Goal: Transaction & Acquisition: Purchase product/service

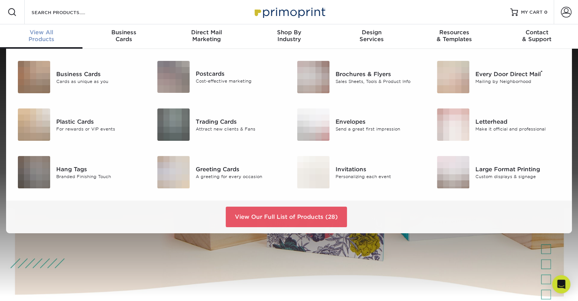
click at [49, 37] on div "View All Products" at bounding box center [41, 36] width 83 height 14
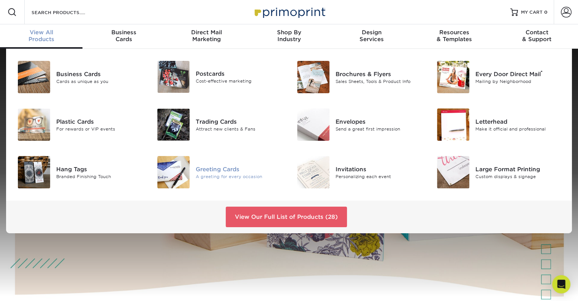
click at [236, 168] on div "Greeting Cards" at bounding box center [239, 169] width 87 height 8
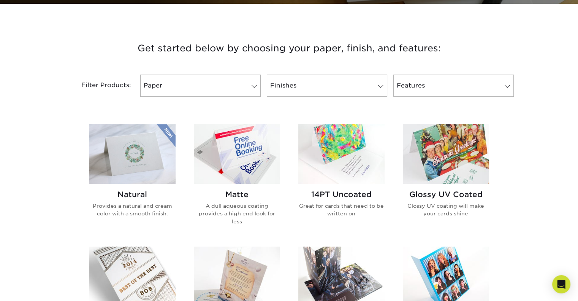
scroll to position [228, 0]
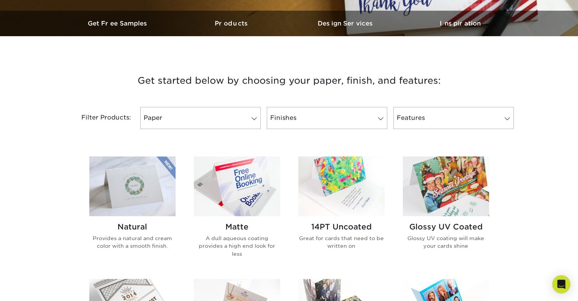
click at [138, 181] on img at bounding box center [132, 186] width 86 height 60
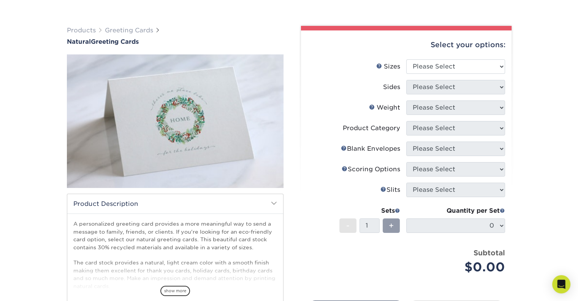
scroll to position [76, 0]
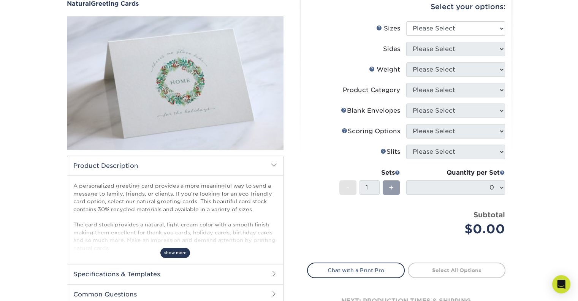
click at [167, 253] on span "show more" at bounding box center [175, 253] width 30 height 10
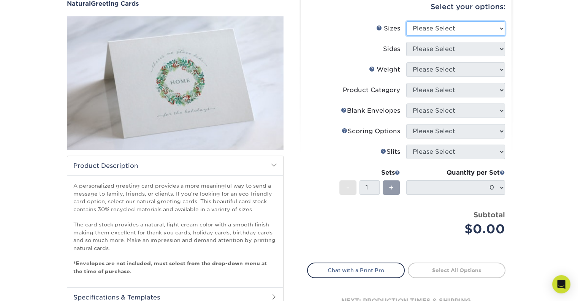
click at [461, 29] on select "Please Select 4.25" x 11" 5.5" x 8.5" 6" x 9" 6" x 12" 7" x 10" 8.5" x 11"" at bounding box center [456, 28] width 99 height 14
select select "5.50x8.50"
click at [407, 21] on select "Please Select 4.25" x 11" 5.5" x 8.5" 6" x 9" 6" x 12" 7" x 10" 8.5" x 11"" at bounding box center [456, 28] width 99 height 14
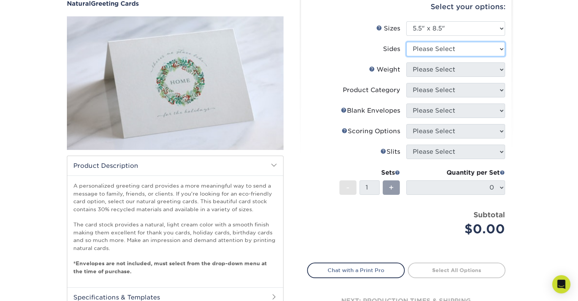
click at [456, 50] on select "Please Select Print Both Sides Print Front Only" at bounding box center [456, 49] width 99 height 14
select select "13abbda7-1d64-4f25-8bb2-c179b224825d"
click at [407, 42] on select "Please Select Print Both Sides Print Front Only" at bounding box center [456, 49] width 99 height 14
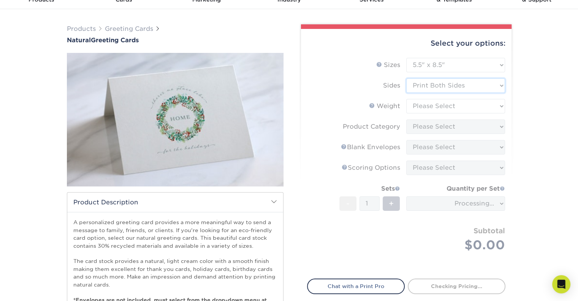
scroll to position [38, 0]
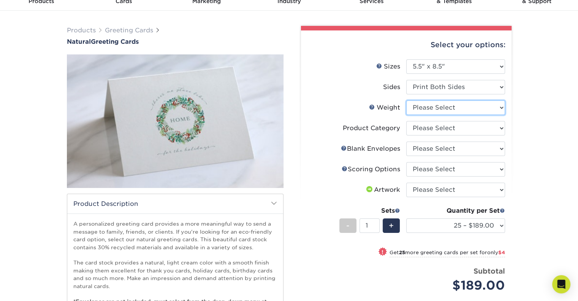
click at [451, 105] on select "Please Select 14PTNT" at bounding box center [456, 107] width 99 height 14
select select "14PTNT"
click at [407, 100] on select "Please Select 14PTNT" at bounding box center [456, 107] width 99 height 14
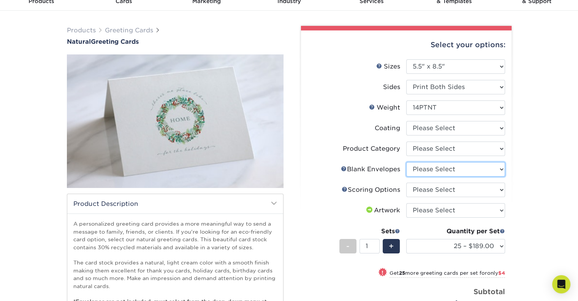
click at [492, 167] on select "Please Select No Blank Envelopes Yes 25 Natural Envelopes A2 Yes 50 Natural Env…" at bounding box center [456, 169] width 99 height 14
select select "26e746e5-8f45-4f00-9ef7-00a4f897c6ff"
click at [407, 162] on select "Please Select No Blank Envelopes Yes 25 Natural Envelopes A2 Yes 50 Natural Env…" at bounding box center [456, 169] width 99 height 14
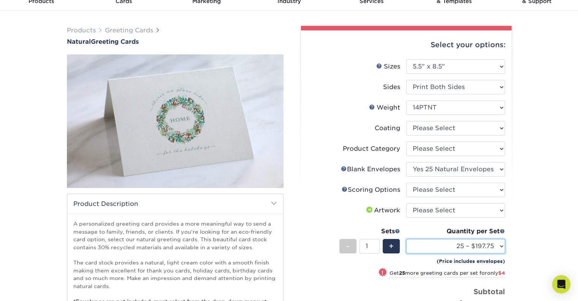
click at [431, 249] on select "25 – $197.75 50 – $201.75 75 – $206.75 100 – $206.75 250 – $248.75 500 – $277.7…" at bounding box center [456, 246] width 99 height 14
select select "100 – $206.75"
click at [407, 239] on select "25 – $197.75 50 – $201.75 75 – $206.75 100 – $206.75 250 – $248.75 500 – $277.7…" at bounding box center [456, 246] width 99 height 14
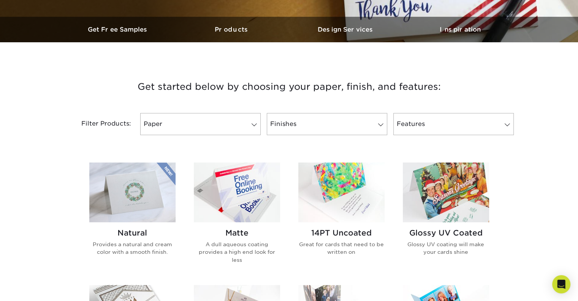
scroll to position [266, 0]
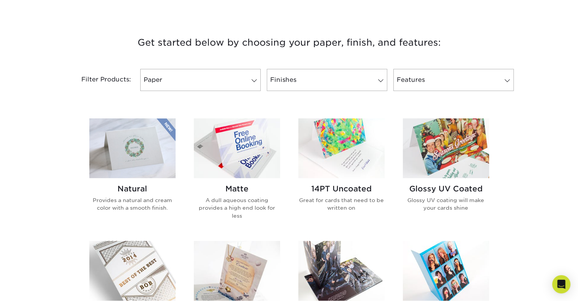
click at [225, 159] on img at bounding box center [237, 148] width 86 height 60
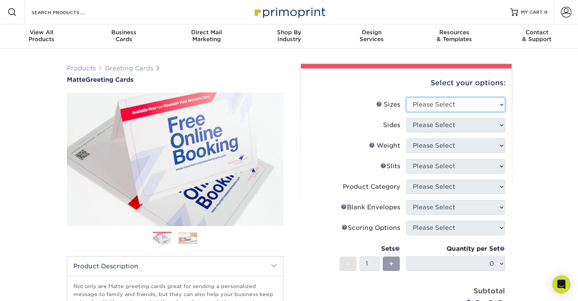
click at [465, 103] on select "Please Select 4.25" x 11" 5.5" x 8.5" 6" x 9" 6" x 12" 7" x 10" 8.5" x 11"" at bounding box center [456, 104] width 99 height 14
select select "4.25x11.00"
click at [407, 97] on select "Please Select 4.25" x 11" 5.5" x 8.5" 6" x 9" 6" x 12" 7" x 10" 8.5" x 11"" at bounding box center [456, 104] width 99 height 14
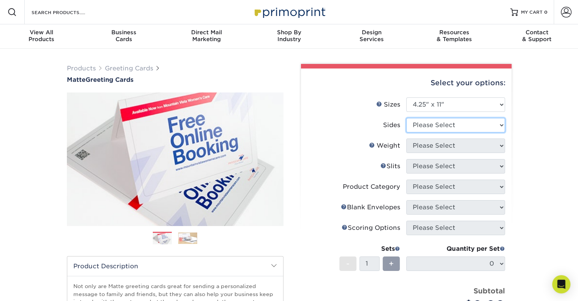
click at [462, 128] on select "Please Select Print Both Sides Print Front Only" at bounding box center [456, 125] width 99 height 14
select select "13abbda7-1d64-4f25-8bb2-c179b224825d"
click at [407, 118] on select "Please Select Print Both Sides Print Front Only" at bounding box center [456, 125] width 99 height 14
